Goal: Information Seeking & Learning: Learn about a topic

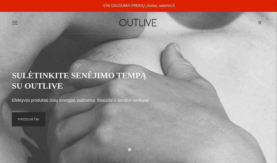
click at [40, 117] on link "PRODUKTAI" at bounding box center [29, 119] width 34 height 14
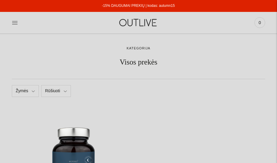
scroll to position [89, 0]
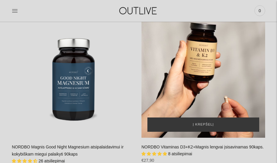
click at [195, 74] on div "NORDBO Vitaminas D3+K2+Magnis lengvai įsisavinamas 90kaps.\a" at bounding box center [203, 76] width 124 height 124
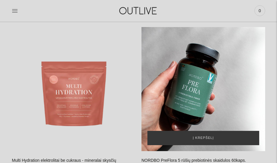
scroll to position [1631, 0]
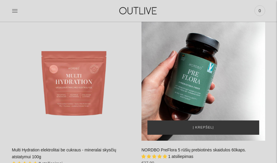
click at [195, 57] on div "NORDBO PreFlora 5 rūšių prebiotinės skaidulos 60kaps.\a" at bounding box center [203, 79] width 124 height 124
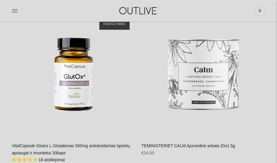
scroll to position [1957, 0]
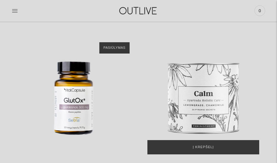
click at [225, 91] on img "TEMINISTERIET CALM Ajurvedinė arbata 20x1.5g\a" at bounding box center [203, 98] width 124 height 124
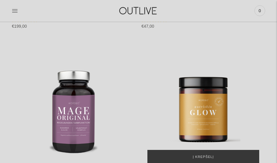
scroll to position [3203, 0]
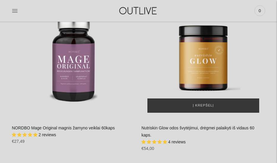
click at [213, 52] on div "Nutriskin Glow odos švytėjimui, drėgmei palaikyti iš vidaus 60 kaps.\a" at bounding box center [203, 57] width 124 height 124
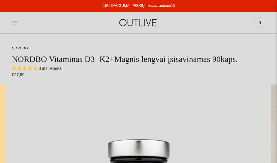
select select "**********"
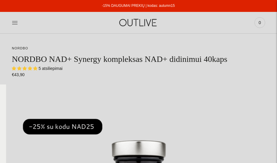
select select "**********"
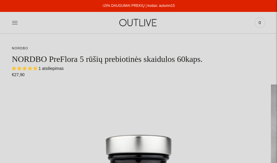
select select "**********"
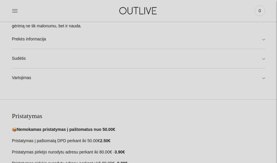
scroll to position [297, 0]
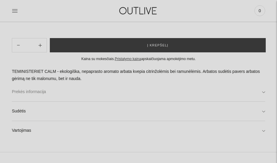
click at [262, 91] on link "Prekės informacija" at bounding box center [138, 91] width 253 height 19
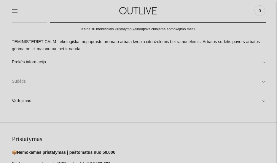
click at [256, 81] on link "Sudėtis" at bounding box center [138, 81] width 253 height 19
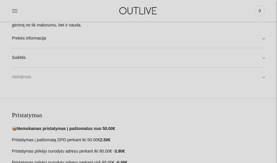
scroll to position [386, 0]
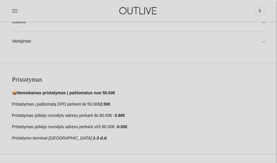
click at [244, 40] on link "Vartojimas" at bounding box center [138, 41] width 253 height 19
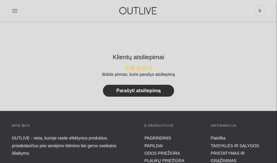
scroll to position [652, 0]
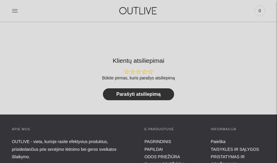
scroll to position [297, 0]
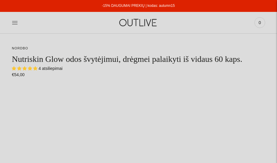
select select "**********"
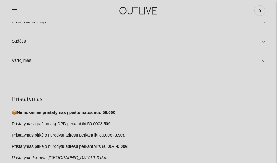
scroll to position [356, 0]
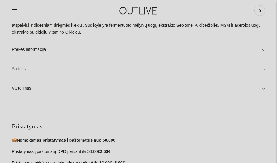
click at [74, 68] on link "Sudėtis" at bounding box center [138, 68] width 253 height 19
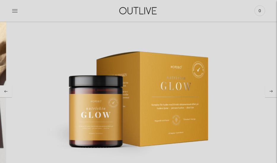
scroll to position [119, 0]
